Goal: Information Seeking & Learning: Learn about a topic

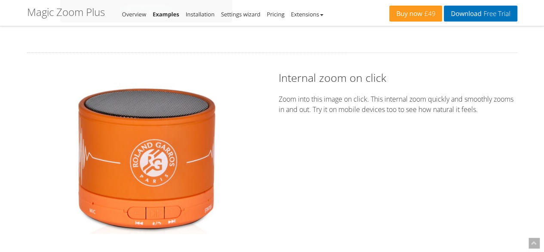
drag, startPoint x: 0, startPoint y: 0, endPoint x: 169, endPoint y: 157, distance: 230.7
click at [169, 157] on img at bounding box center [146, 158] width 151 height 151
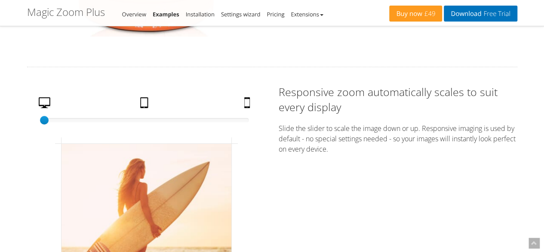
scroll to position [1450, 0]
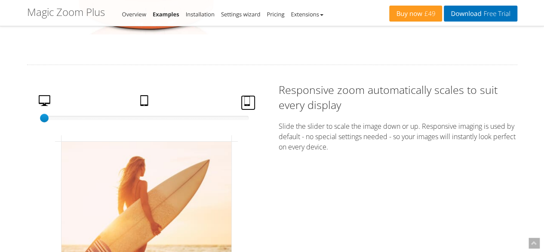
click at [251, 104] on link "Mobile" at bounding box center [248, 102] width 15 height 15
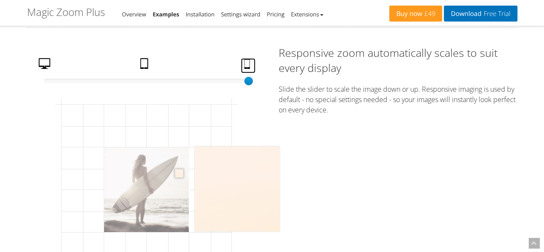
scroll to position [1488, 0]
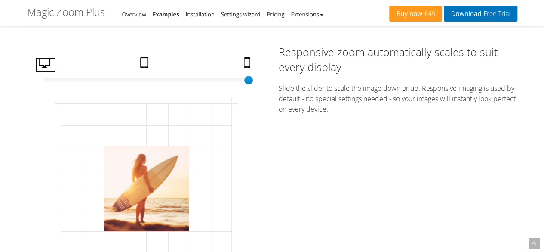
click at [49, 57] on link "Desktop" at bounding box center [45, 64] width 21 height 15
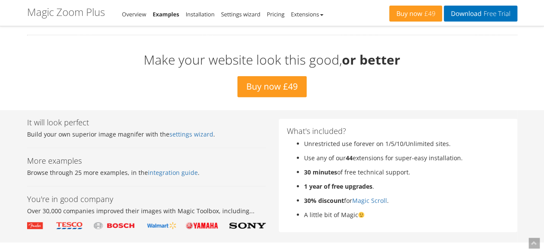
scroll to position [2775, 0]
